Goal: Task Accomplishment & Management: Complete application form

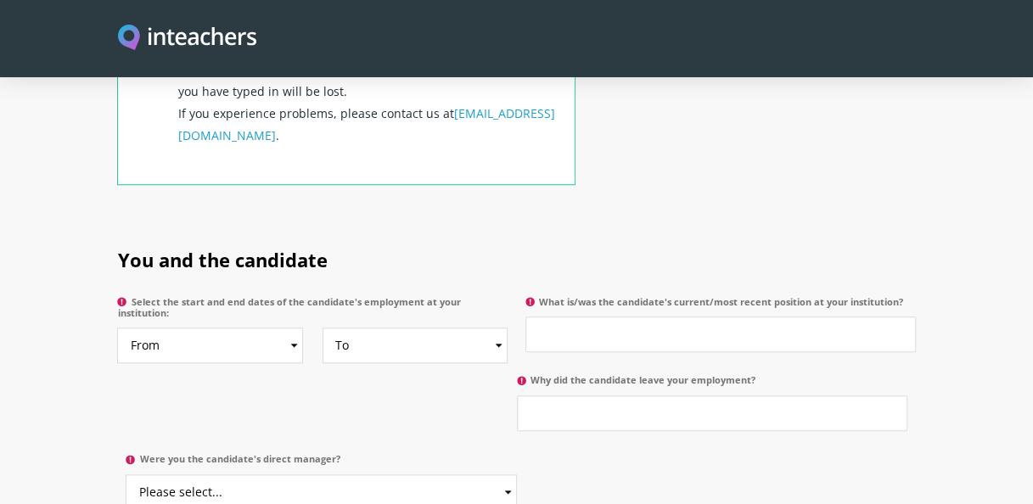
scroll to position [764, 0]
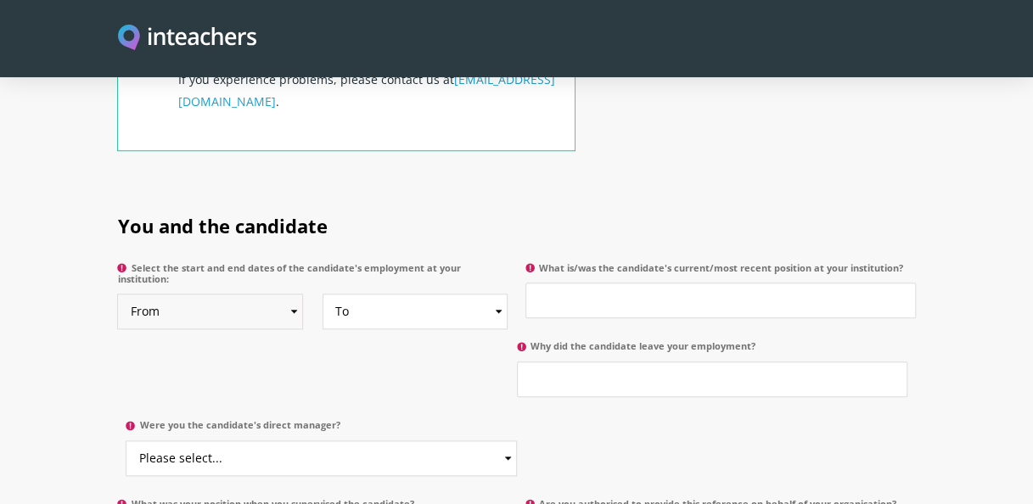
click at [297, 297] on select "From 2025 2024 2023 2022 2021 2020 2019 2018 2017 2016 2015 2014 2013 2012 2011…" at bounding box center [210, 312] width 186 height 36
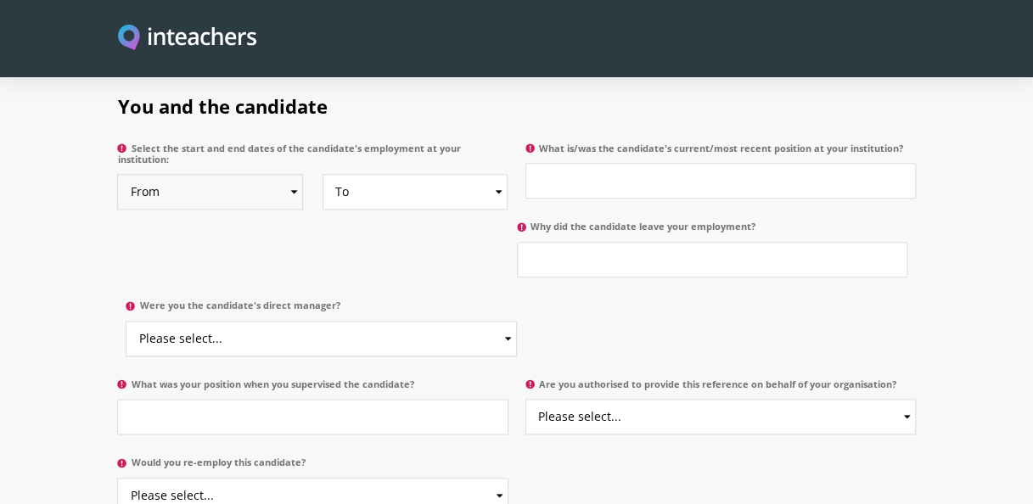
scroll to position [933, 0]
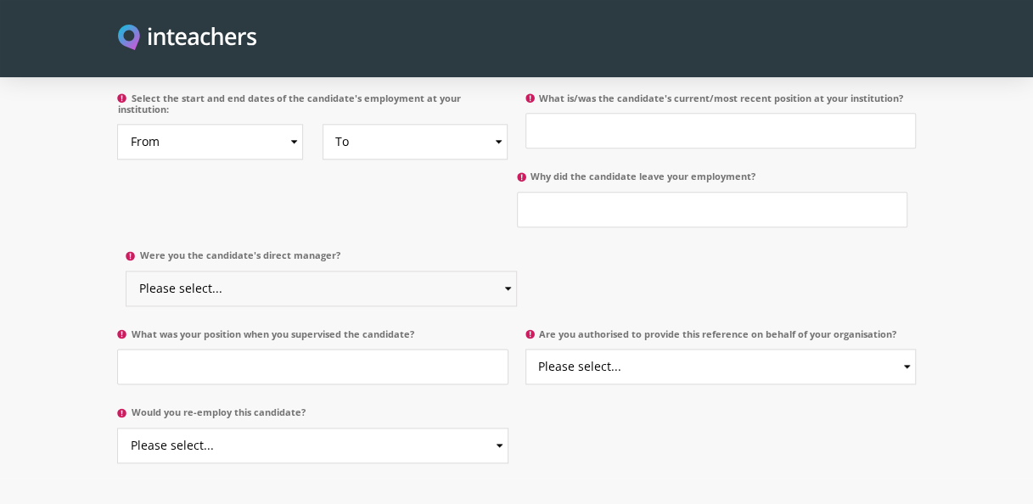
click at [502, 271] on select "Please select... Yes No" at bounding box center [321, 289] width 390 height 36
click at [438, 179] on div "You and the candidate Select the start and end dates of the candidate's employm…" at bounding box center [516, 210] width 798 height 380
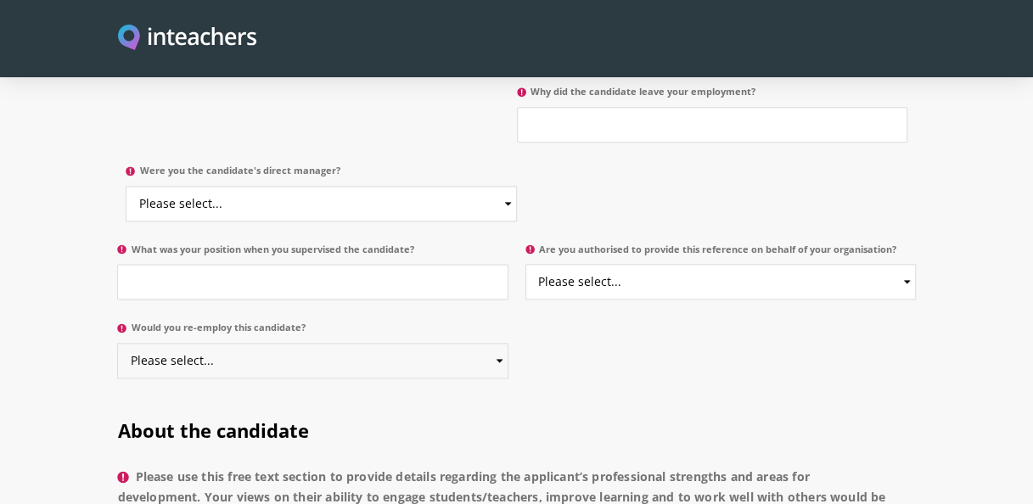
click at [499, 343] on select "Please select... Yes No" at bounding box center [312, 361] width 390 height 36
select select "Yes"
click at [117, 343] on select "Please select... Yes No" at bounding box center [312, 361] width 390 height 36
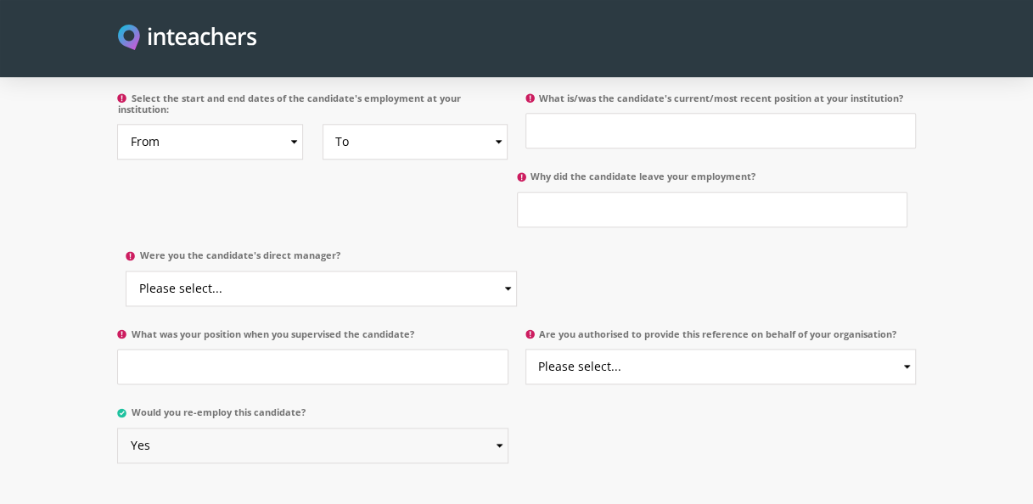
scroll to position [848, 0]
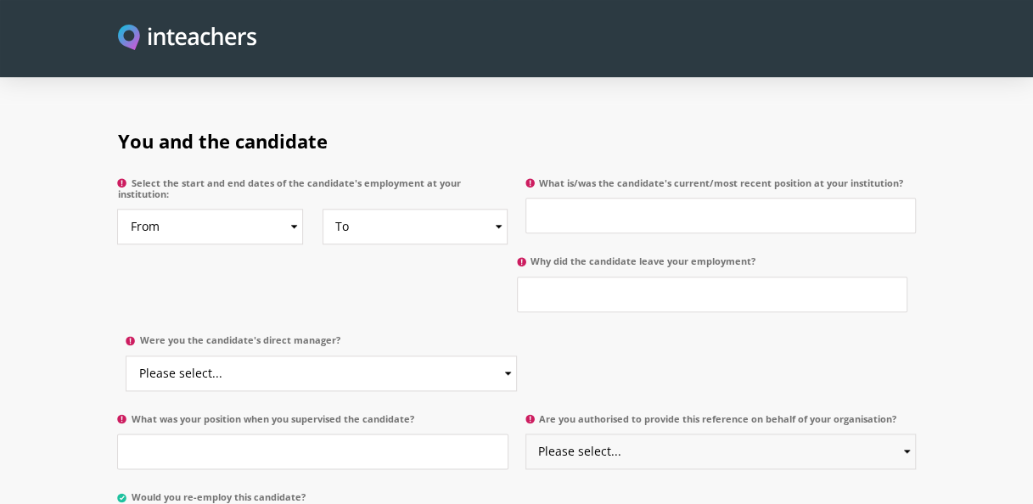
click at [905, 434] on select "Please select... Yes No" at bounding box center [720, 452] width 390 height 36
select select "Yes"
click at [525, 434] on select "Please select... Yes No" at bounding box center [720, 452] width 390 height 36
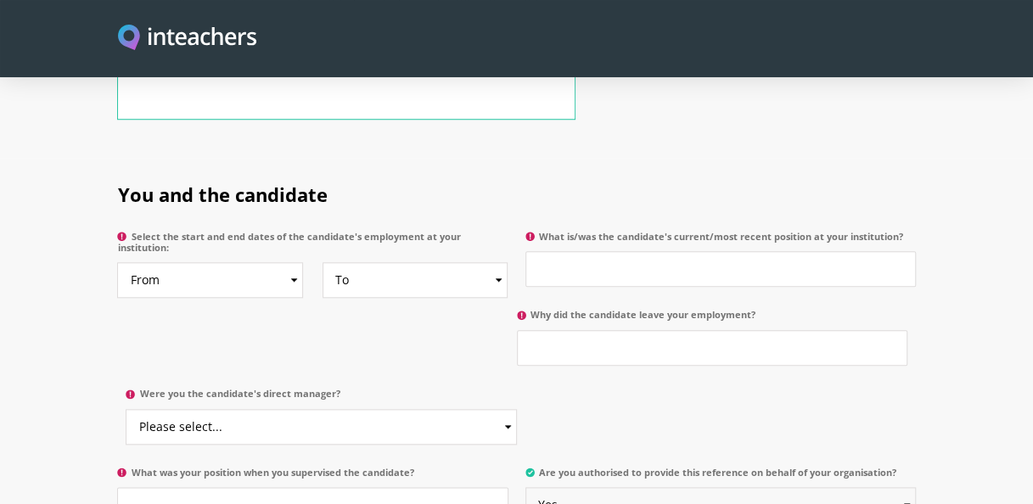
scroll to position [764, 0]
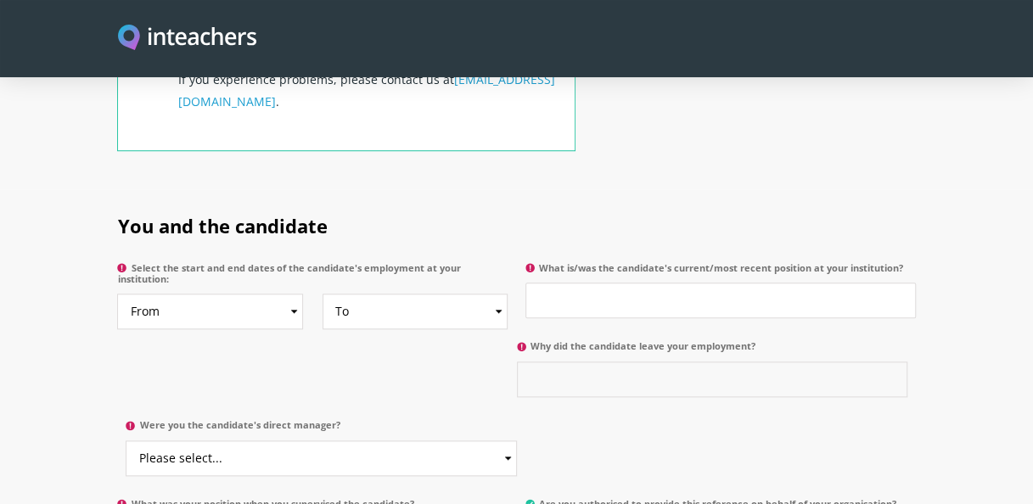
click at [668, 361] on input "Why did the candidate leave your employment?" at bounding box center [712, 379] width 390 height 36
type input "To Travel abroad"
click at [621, 283] on input "What is/was the candidate's current/most recent position at your institution?" at bounding box center [720, 301] width 390 height 36
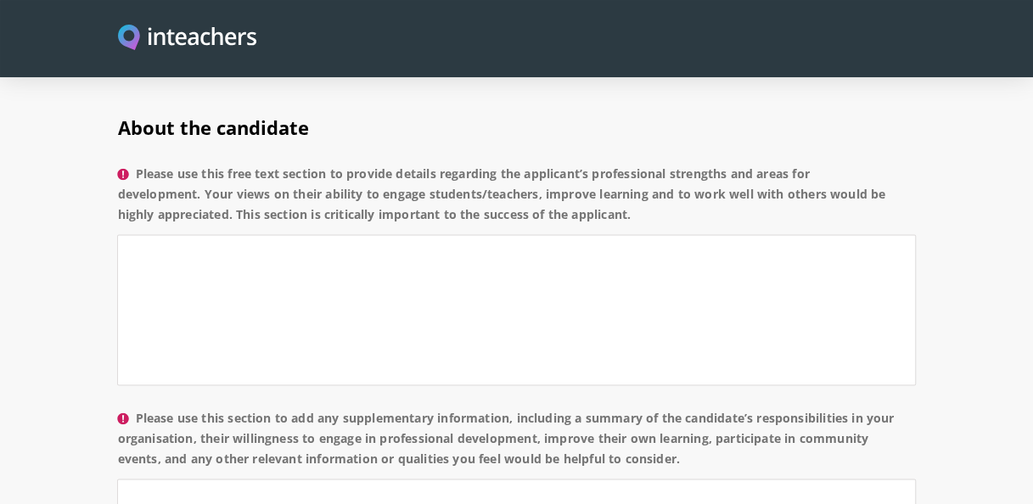
scroll to position [1442, 0]
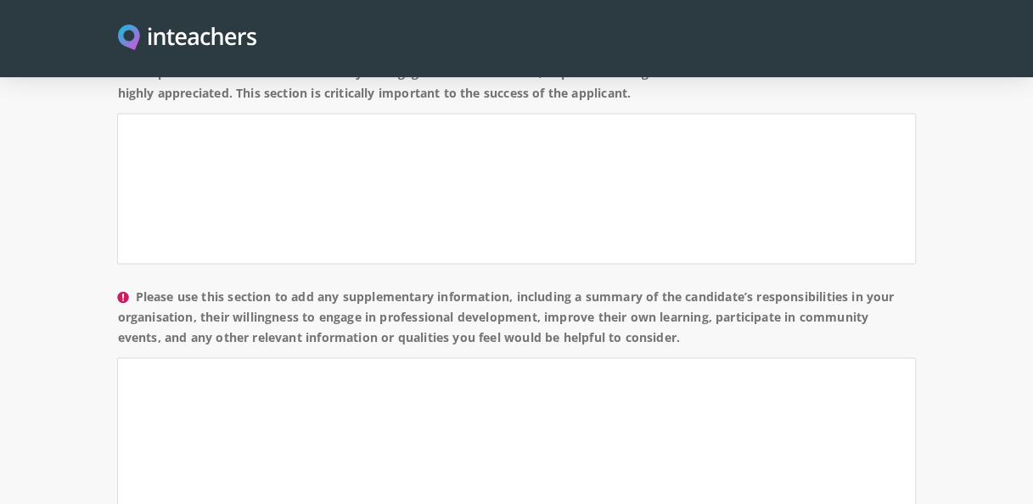
drag, startPoint x: 135, startPoint y: 267, endPoint x: 764, endPoint y: 313, distance: 630.4
click at [764, 313] on label "Please use this section to add any supplementary information, including a summa…" at bounding box center [516, 321] width 798 height 71
copy label "Please use this section to add any supplementary information, including a summa…"
click at [273, 295] on label "Please use this section to add any supplementary information, including a summa…" at bounding box center [516, 321] width 798 height 71
click at [273, 357] on textarea "Please use this section to add any supplementary information, including a summa…" at bounding box center [516, 432] width 798 height 151
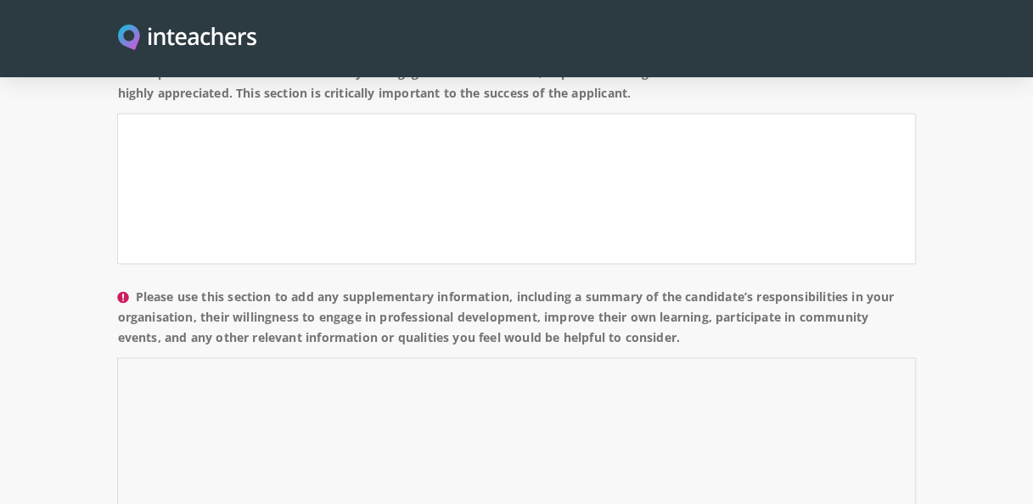
click at [229, 361] on textarea "Please use this section to add any supplementary information, including a summa…" at bounding box center [516, 432] width 798 height 151
paste textarea "The candidate has played a pivotal role within our organisation as a Senior Soc…"
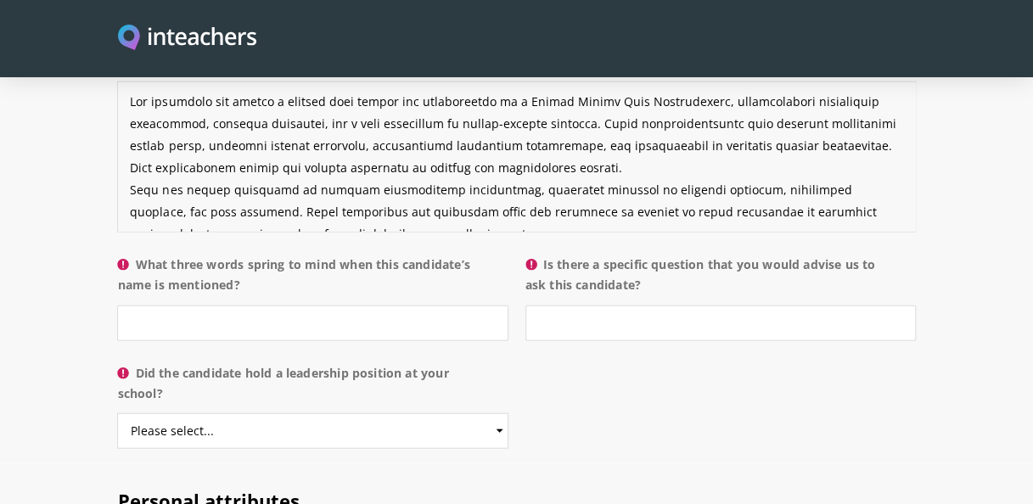
scroll to position [1697, 0]
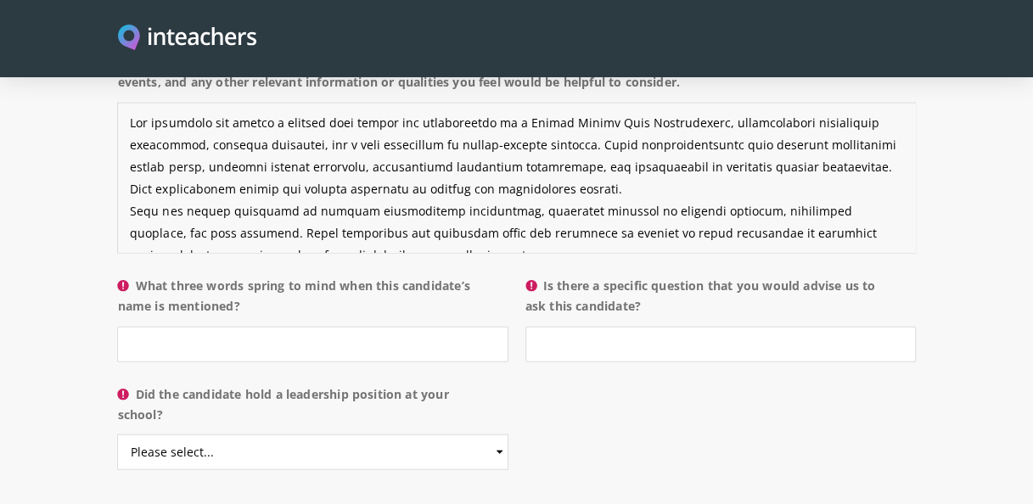
type textarea "The candidate has played a pivotal role within our organisation as a Senior Soc…"
click at [239, 327] on input "What three words spring to mind when this candidate’s name is mentioned?" at bounding box center [312, 345] width 390 height 36
drag, startPoint x: 244, startPoint y: 280, endPoint x: 132, endPoint y: 254, distance: 115.9
click at [132, 276] on label "What three words spring to mind when this candidate’s name is mentioned?" at bounding box center [312, 301] width 390 height 51
drag, startPoint x: 132, startPoint y: 254, endPoint x: 197, endPoint y: 264, distance: 66.1
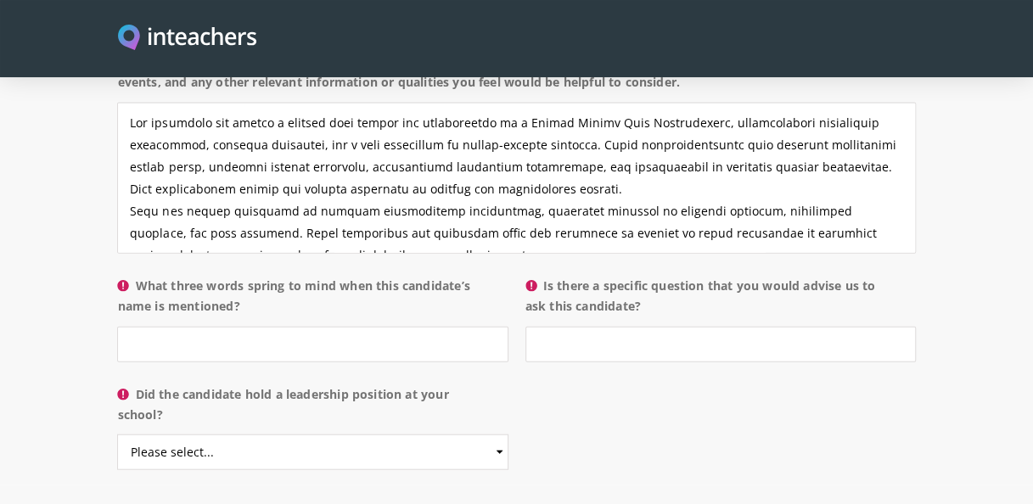
copy label "What three words spring to mind when this candidate’s name is mentioned?"
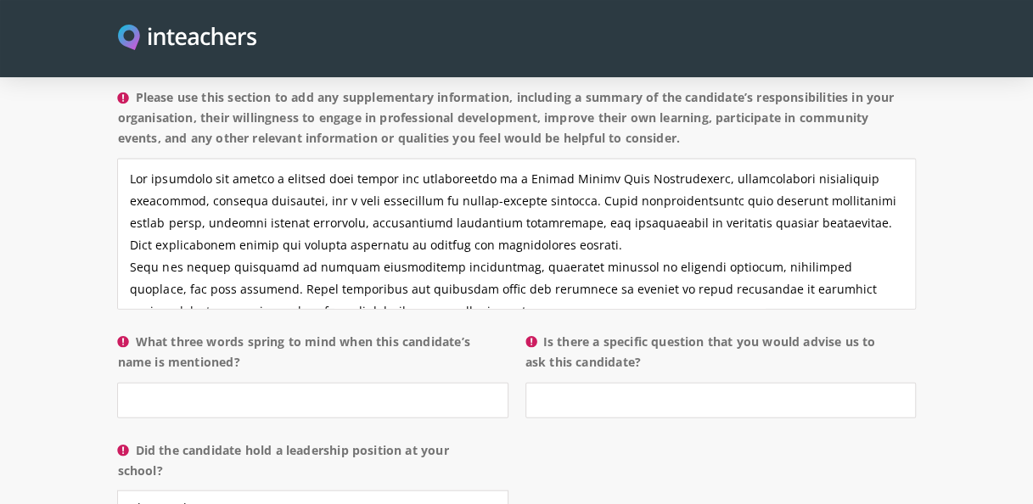
scroll to position [1612, 0]
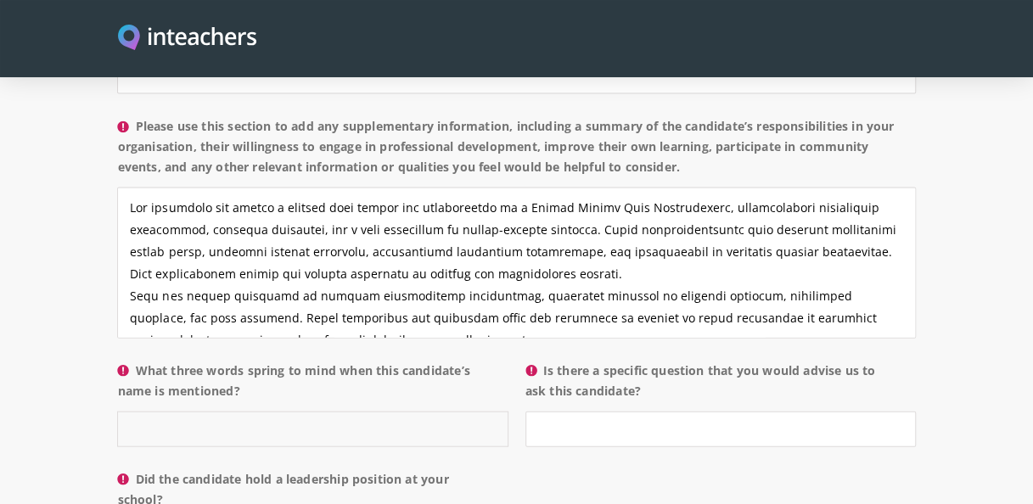
click at [236, 411] on input "What three words spring to mind when this candidate’s name is mentioned?" at bounding box center [312, 429] width 390 height 36
paste input "Compassionate. Resilient. Influential"
click at [221, 411] on input "Compassionate. Resilient. Influential" at bounding box center [312, 429] width 390 height 36
click at [278, 411] on input "Compassionate, Resilient. Influential" at bounding box center [312, 429] width 390 height 36
click at [394, 413] on input "Compassionate, Resilient. , influential" at bounding box center [312, 429] width 390 height 36
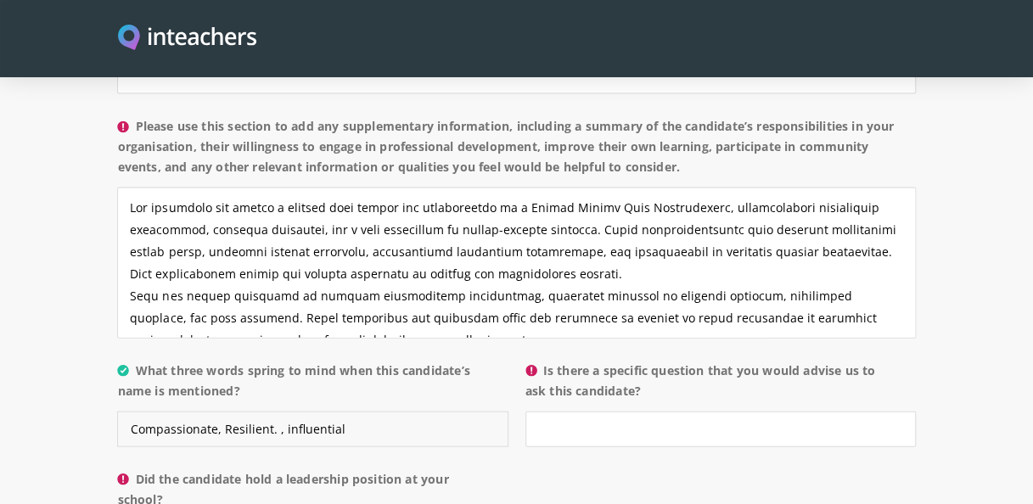
type input "Compassionate, Resilient. , influential"
click at [562, 411] on input "Is there a specific question that you would advise us to ask this candidate?" at bounding box center [720, 429] width 390 height 36
type input "n"
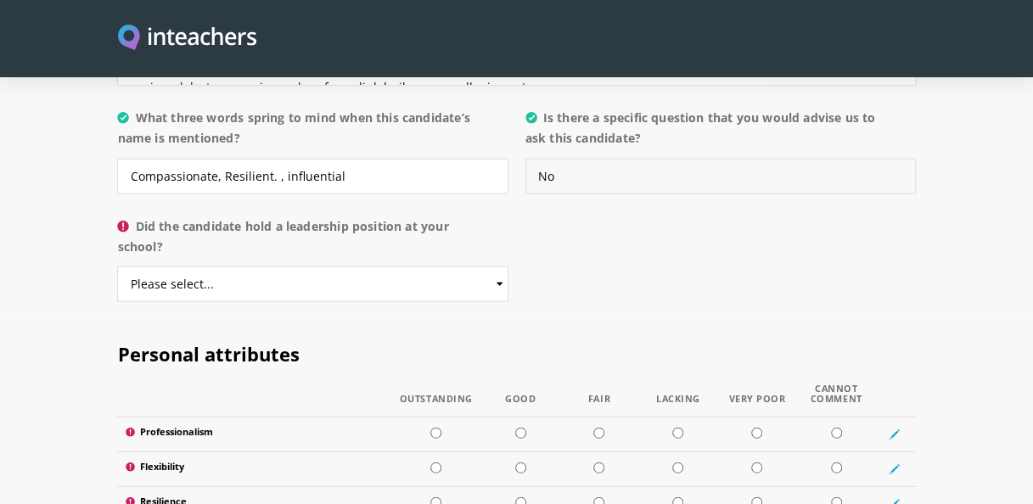
scroll to position [1867, 0]
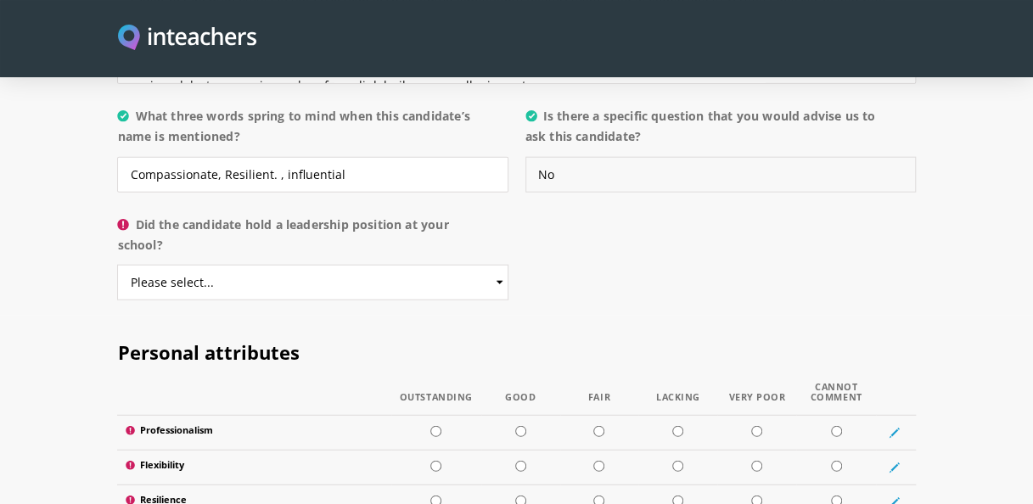
type input "No"
click at [488, 265] on select "Please select... Yes No" at bounding box center [312, 283] width 390 height 36
select select "Yes"
click at [117, 265] on select "Please select... Yes No" at bounding box center [312, 283] width 390 height 36
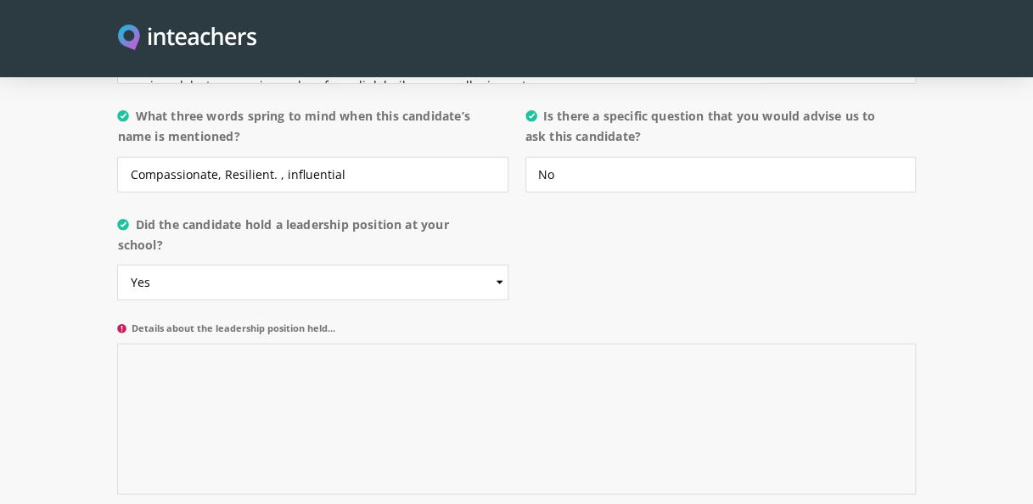
click at [367, 402] on textarea "Details about the leadership position held..." at bounding box center [516, 419] width 798 height 151
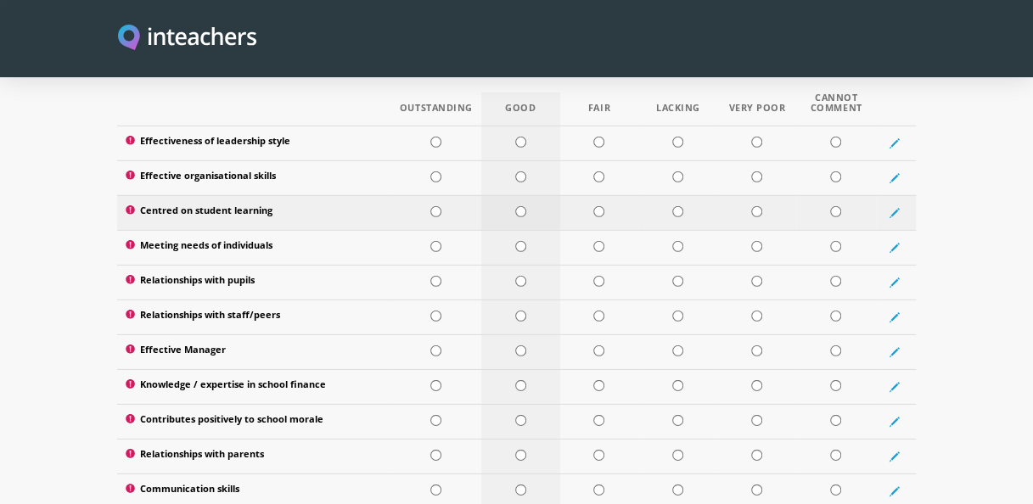
scroll to position [2376, 0]
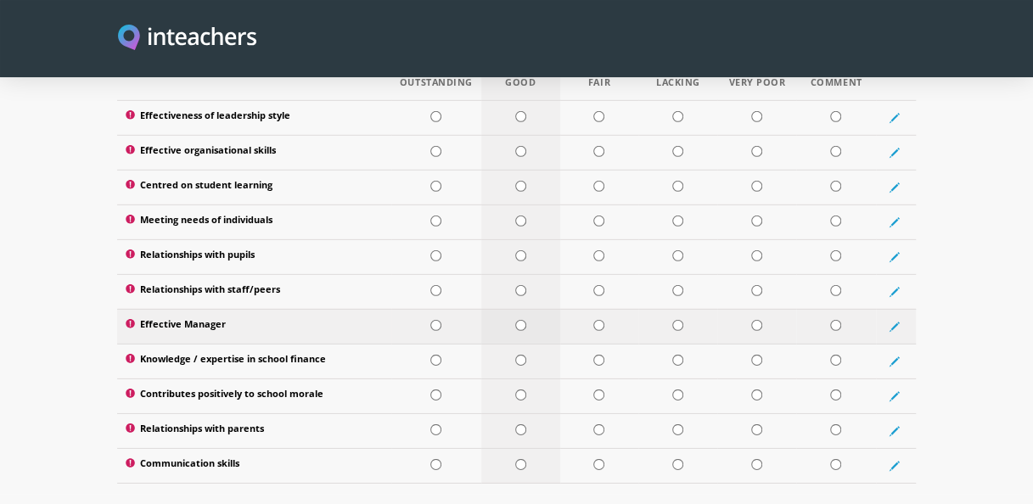
click at [520, 320] on input "radio" at bounding box center [520, 325] width 11 height 11
radio input "true"
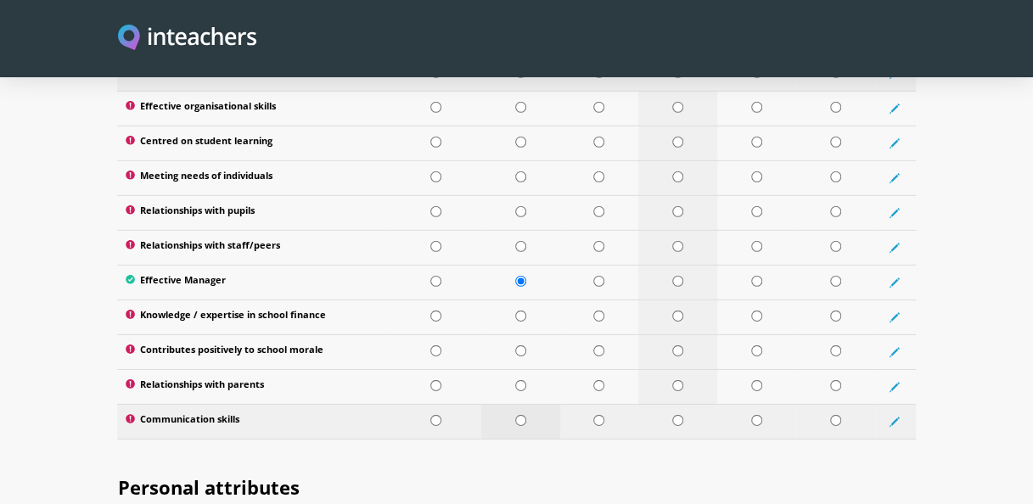
scroll to position [2460, 0]
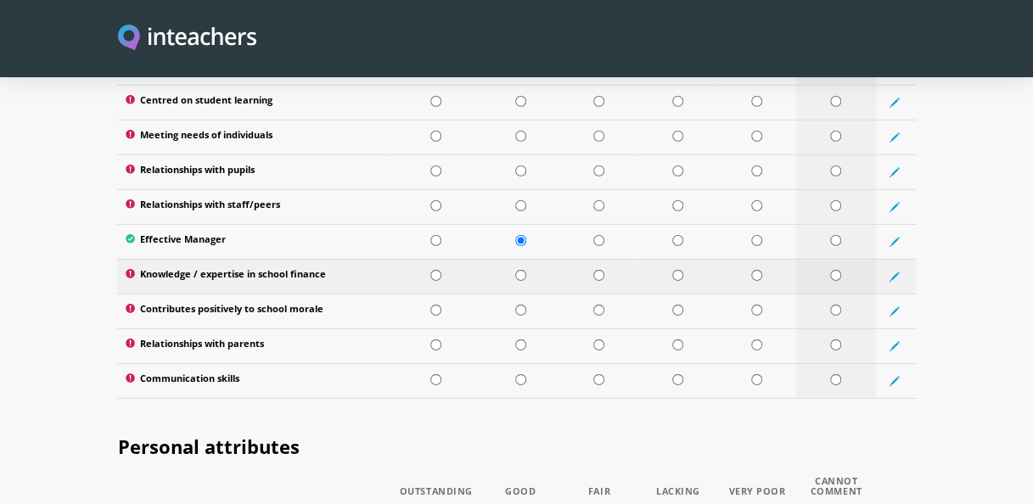
click at [829, 259] on td at bounding box center [836, 276] width 80 height 35
radio input "true"
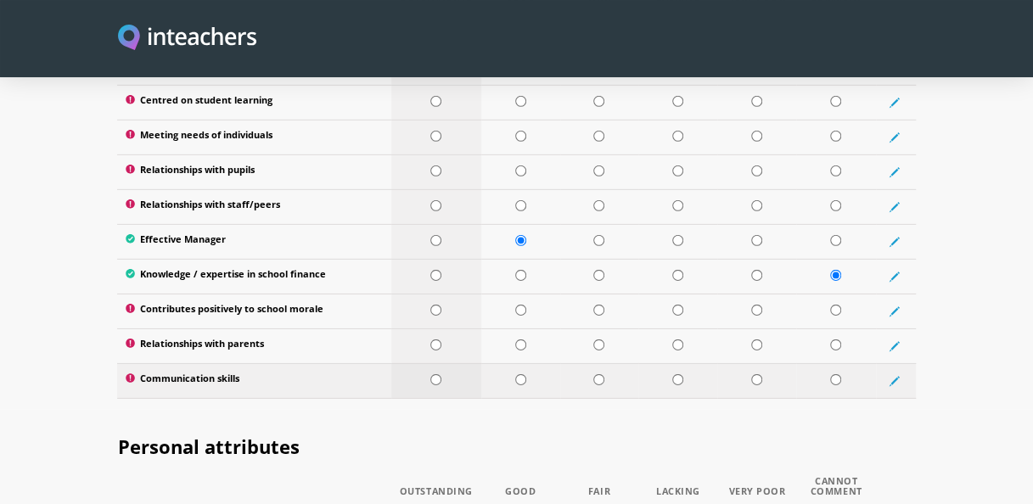
click at [436, 374] on input "radio" at bounding box center [435, 379] width 11 height 11
radio input "true"
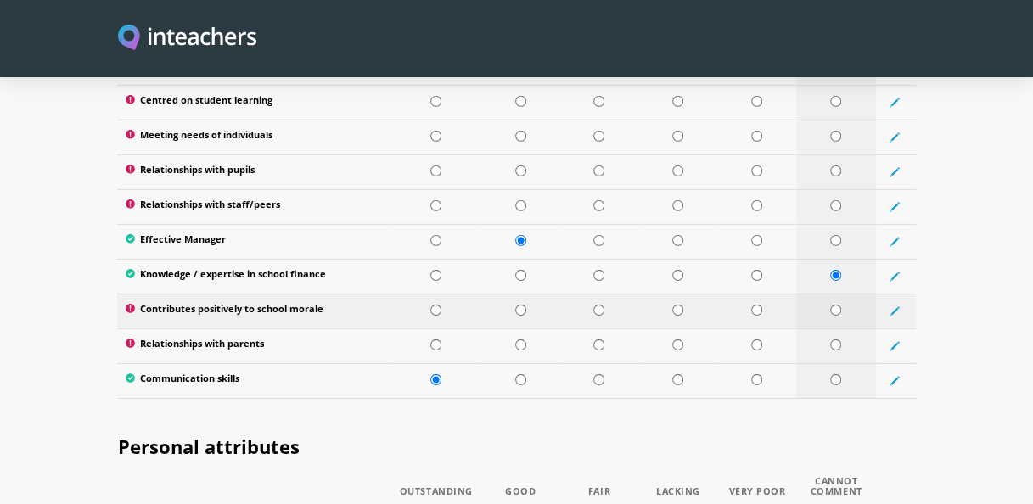
click at [843, 294] on td at bounding box center [836, 311] width 80 height 35
radio input "true"
click at [833, 339] on input "radio" at bounding box center [835, 344] width 11 height 11
radio input "true"
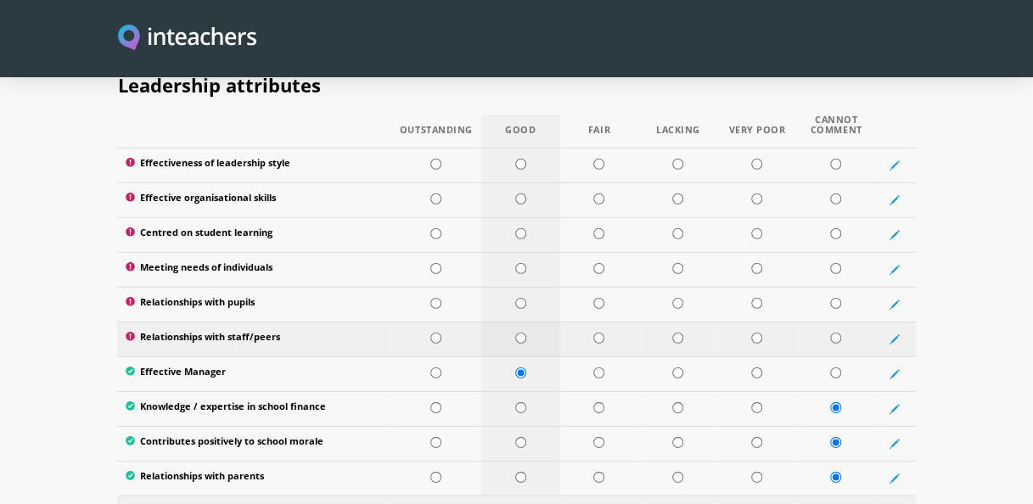
scroll to position [2291, 0]
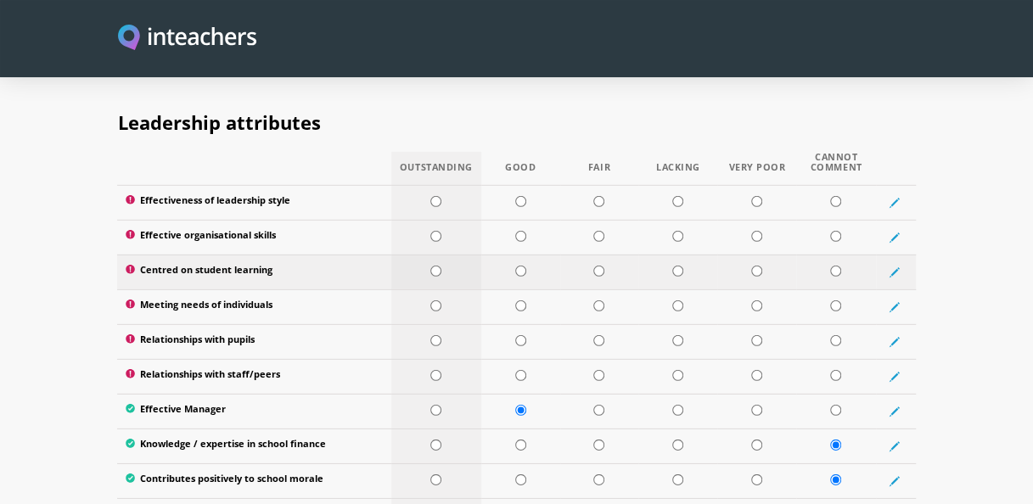
click at [435, 266] on input "radio" at bounding box center [435, 271] width 11 height 11
radio input "true"
click at [438, 196] on input "radio" at bounding box center [435, 201] width 11 height 11
radio input "true"
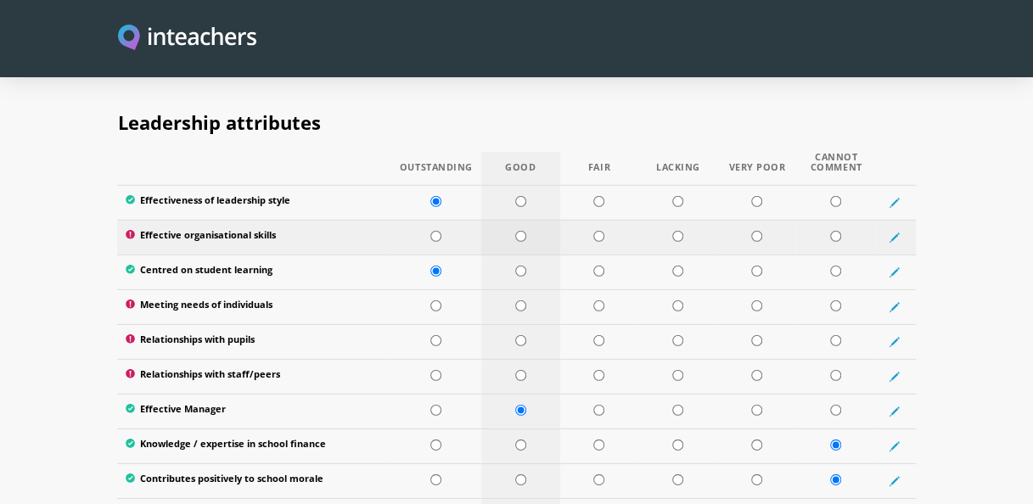
click at [519, 231] on input "radio" at bounding box center [520, 236] width 11 height 11
radio input "true"
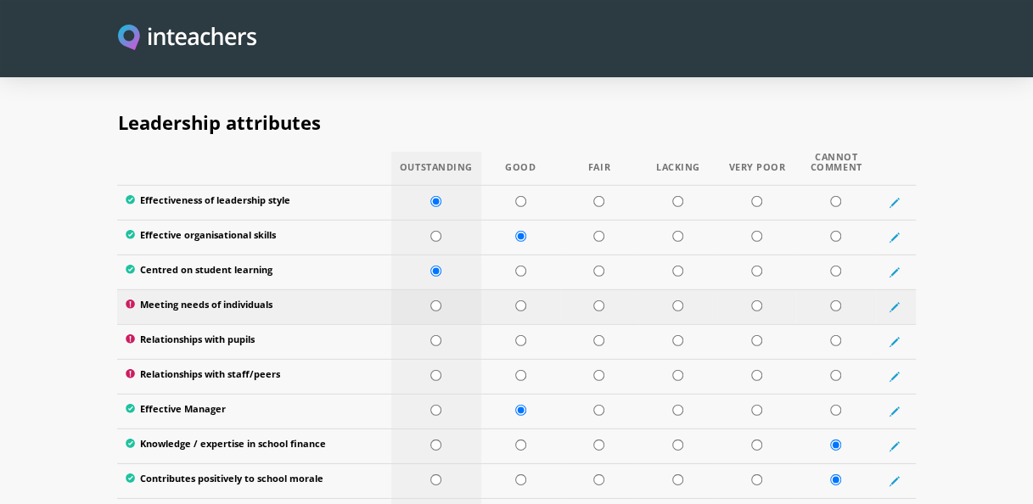
click at [433, 300] on input "radio" at bounding box center [435, 305] width 11 height 11
radio input "true"
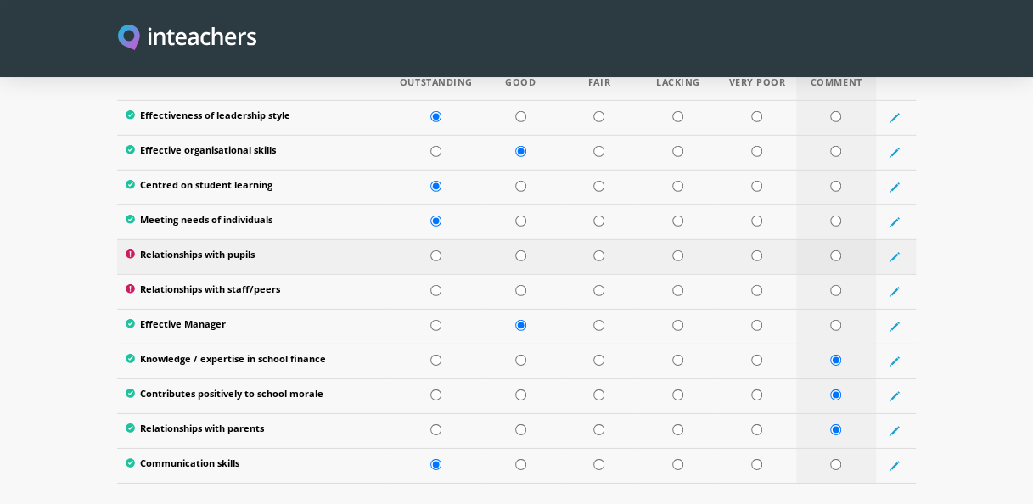
click at [831, 250] on input "radio" at bounding box center [835, 255] width 11 height 11
radio input "true"
click at [439, 285] on input "radio" at bounding box center [435, 290] width 11 height 11
radio input "true"
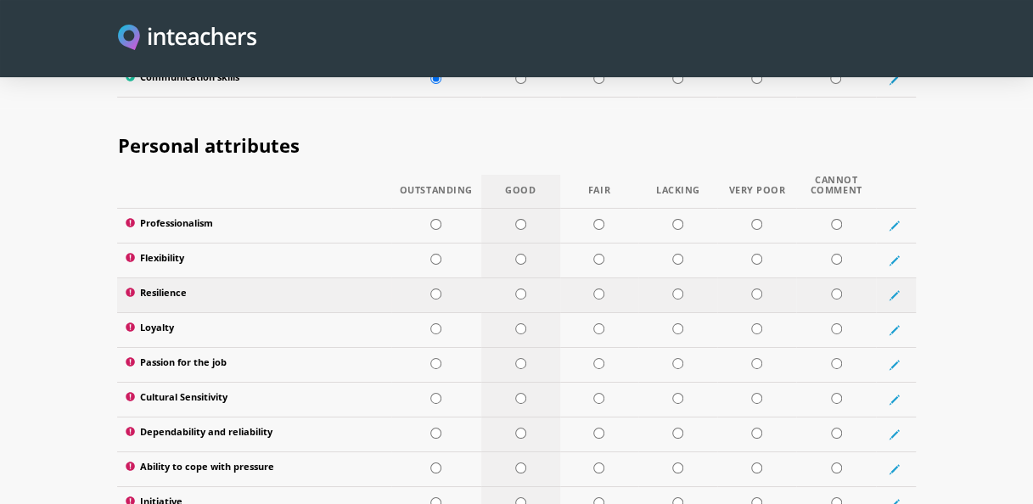
scroll to position [2800, 0]
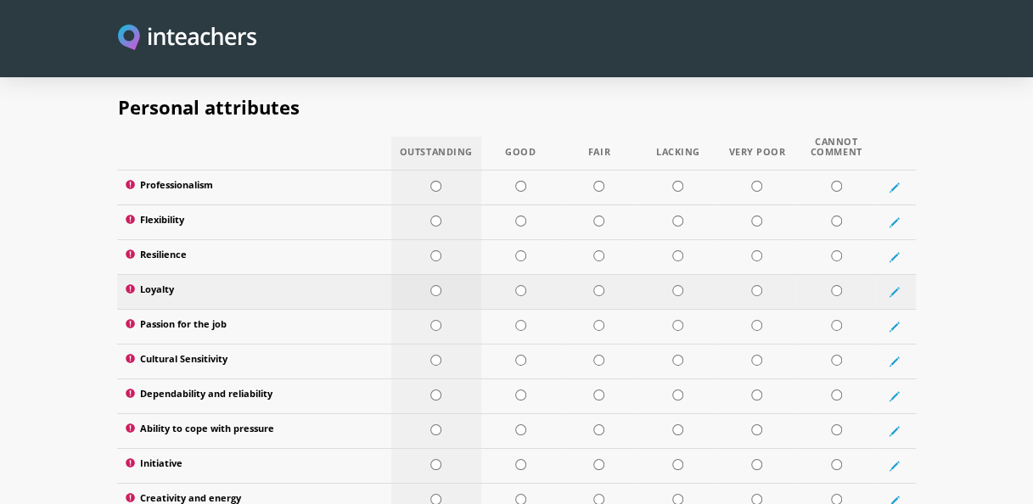
click at [434, 285] on input "radio" at bounding box center [435, 290] width 11 height 11
radio input "true"
click at [433, 181] on input "radio" at bounding box center [435, 186] width 11 height 11
radio input "true"
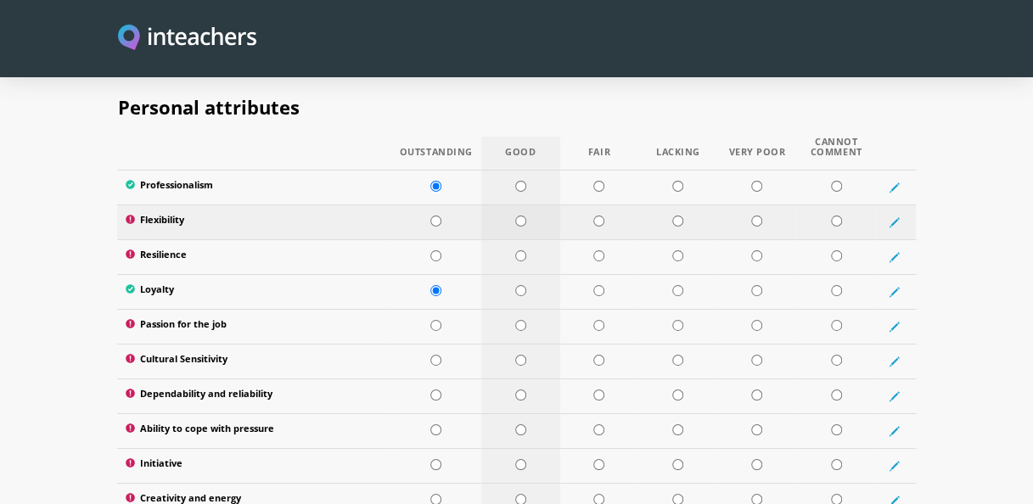
click at [515, 216] on input "radio" at bounding box center [520, 221] width 11 height 11
radio input "true"
click at [516, 250] on input "radio" at bounding box center [520, 255] width 11 height 11
radio input "true"
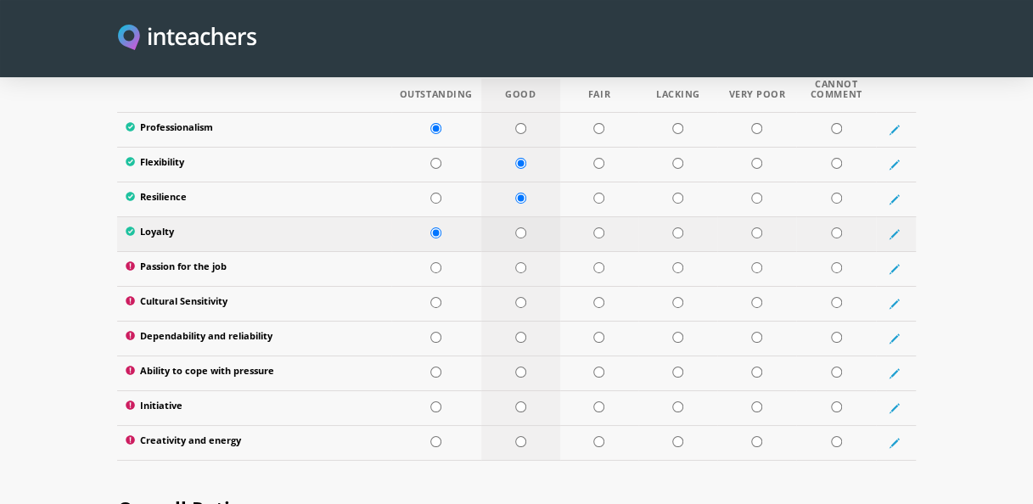
scroll to position [2885, 0]
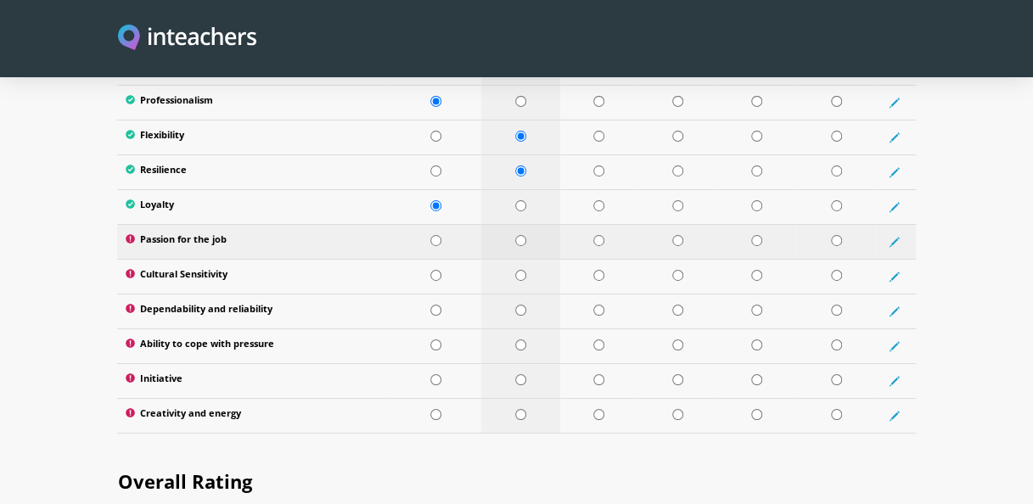
click at [523, 235] on input "radio" at bounding box center [520, 240] width 11 height 11
radio input "true"
click at [523, 270] on input "radio" at bounding box center [520, 275] width 11 height 11
radio input "true"
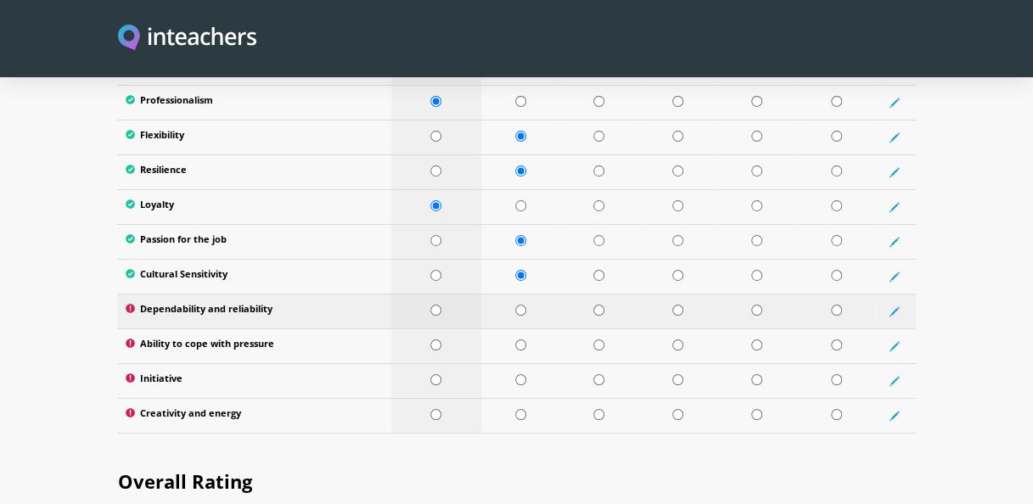
click at [430, 305] on input "radio" at bounding box center [435, 310] width 11 height 11
radio input "true"
click at [434, 339] on input "radio" at bounding box center [435, 344] width 11 height 11
radio input "true"
click at [435, 374] on input "radio" at bounding box center [435, 379] width 11 height 11
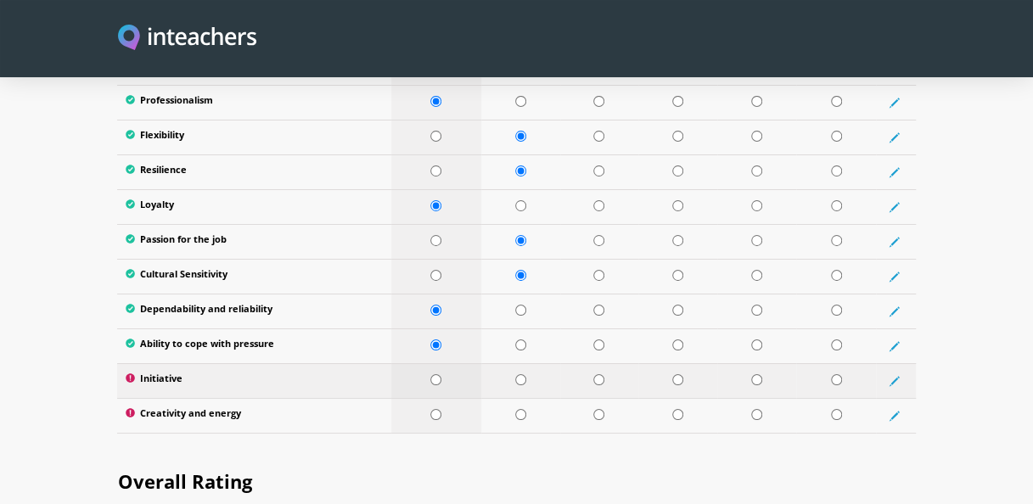
radio input "true"
click at [432, 409] on input "radio" at bounding box center [435, 414] width 11 height 11
radio input "true"
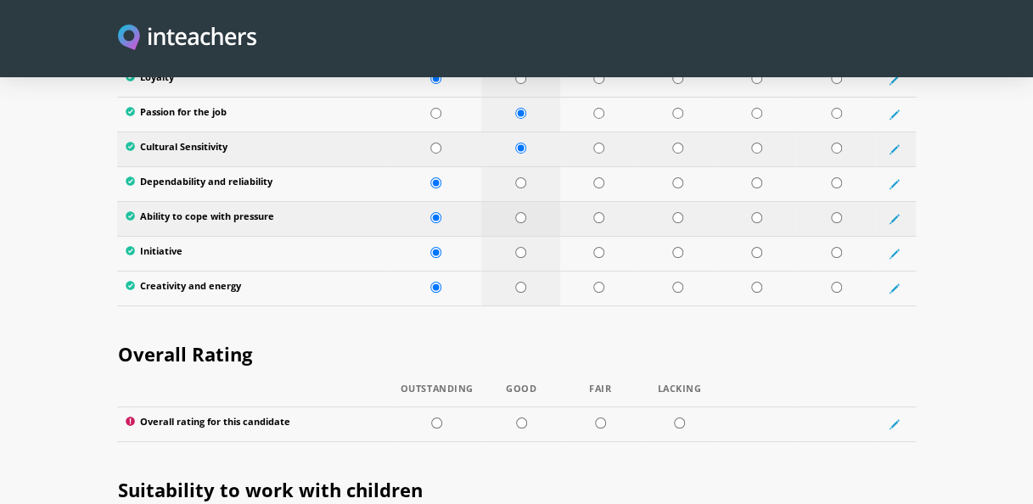
scroll to position [3054, 0]
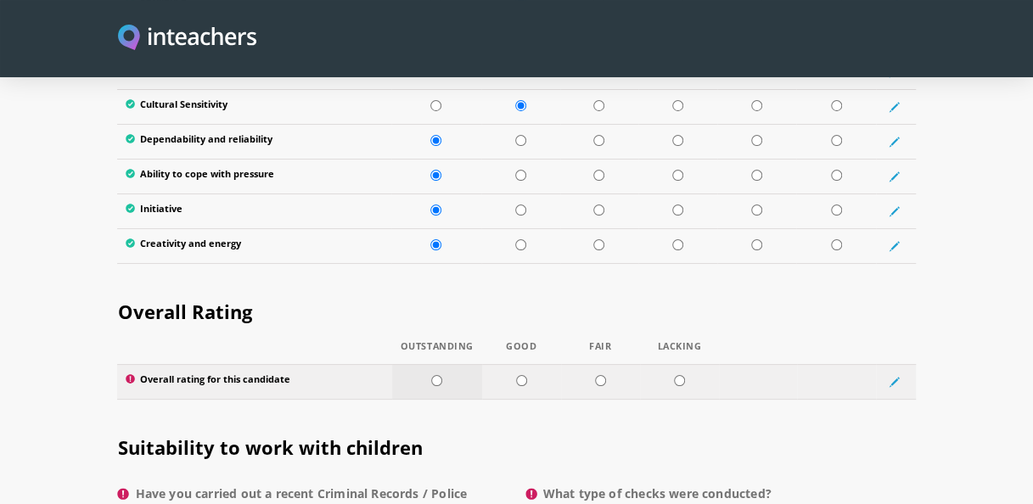
click at [437, 375] on input "radio" at bounding box center [436, 380] width 11 height 11
radio input "true"
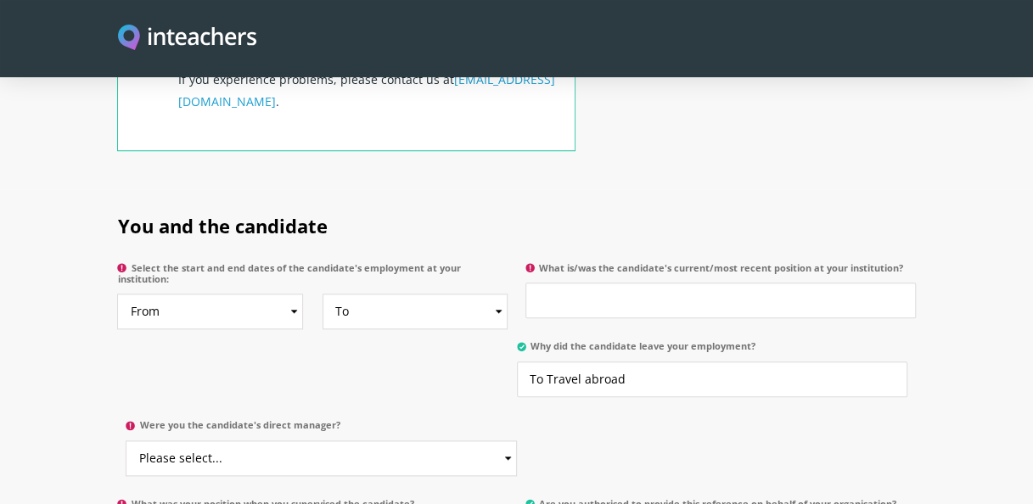
scroll to position [848, 0]
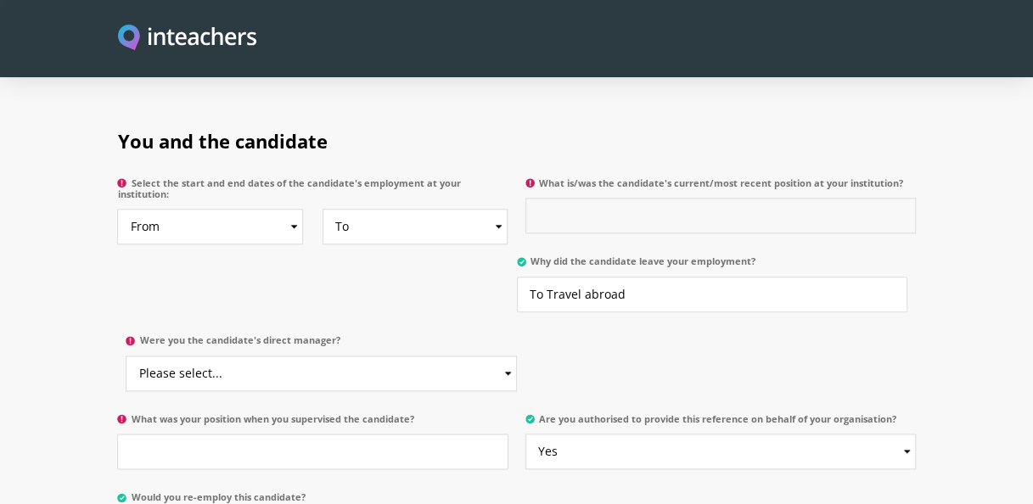
click at [607, 198] on input "What is/was the candidate's current/most recent position at your institution?" at bounding box center [720, 216] width 390 height 36
click at [574, 198] on input "Senior Practitioner" at bounding box center [720, 216] width 390 height 36
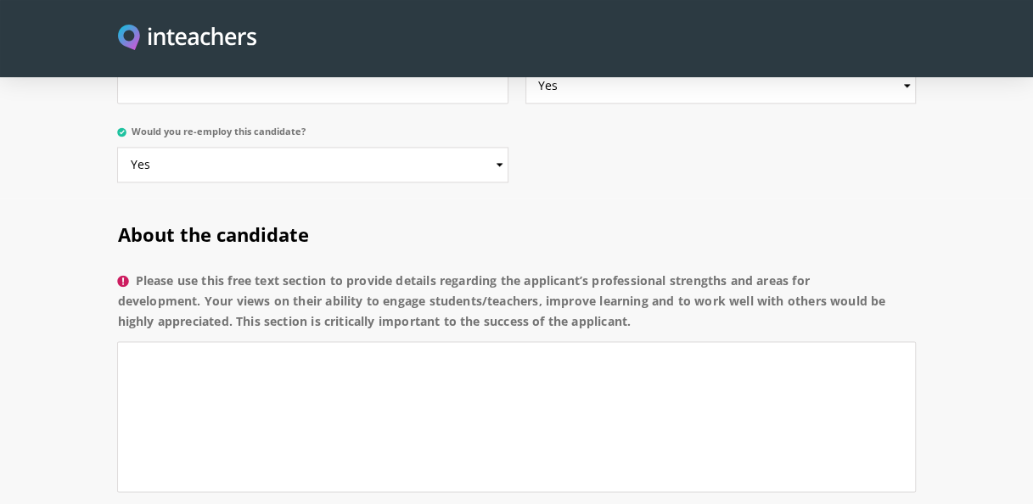
scroll to position [1273, 0]
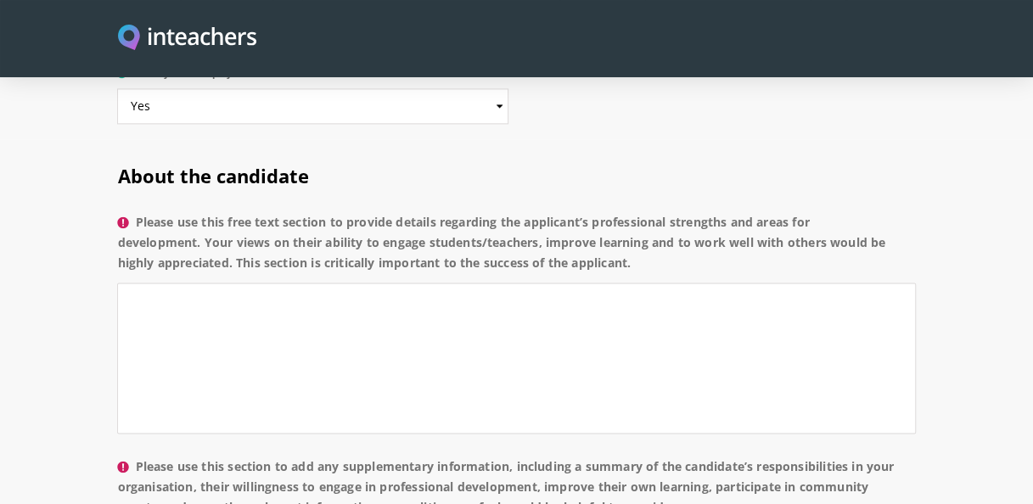
type input "Senior Social work Practitioner"
drag, startPoint x: 139, startPoint y: 197, endPoint x: 690, endPoint y: 239, distance: 552.3
click at [690, 239] on label "Please use this free text section to provide details regarding the applicant’s …" at bounding box center [516, 247] width 798 height 71
drag, startPoint x: 690, startPoint y: 239, endPoint x: 593, endPoint y: 224, distance: 97.9
copy label "Please use this free text section to provide details regarding the applicant’s …"
